Goal: Task Accomplishment & Management: Manage account settings

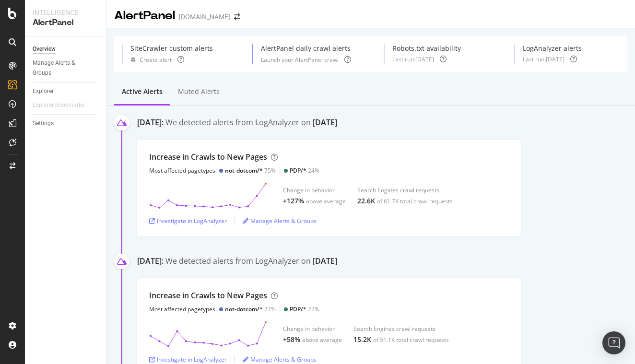
scroll to position [62, 0]
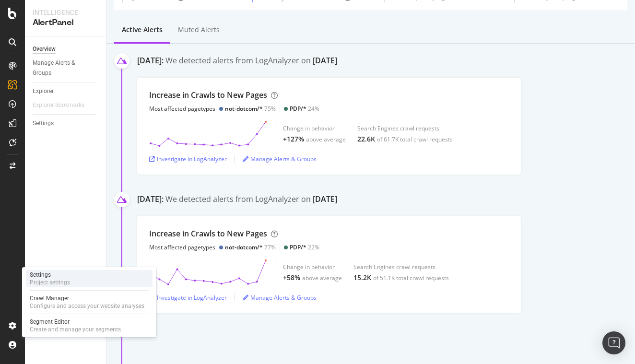
click at [57, 286] on div "Settings Project settings" at bounding box center [89, 278] width 127 height 17
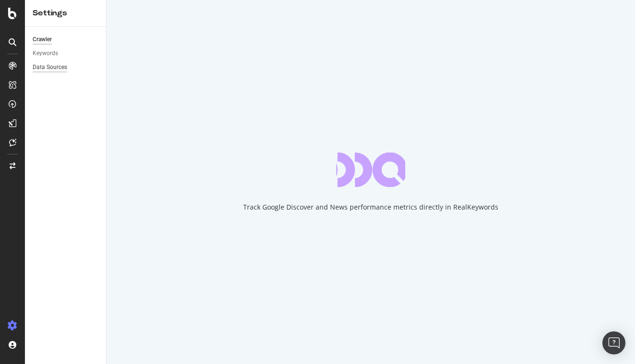
click at [54, 64] on div "Data Sources" at bounding box center [50, 67] width 35 height 10
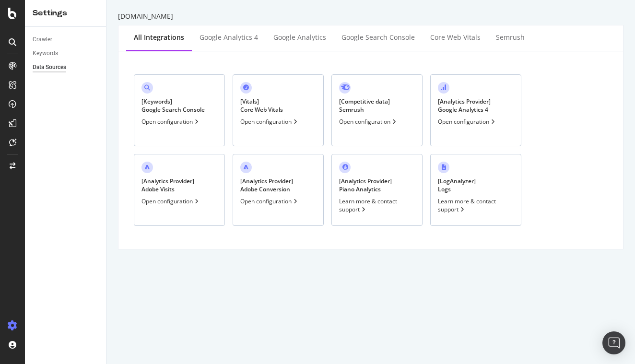
click at [357, 121] on div "Open configuration" at bounding box center [368, 122] width 59 height 8
